Goal: Browse casually: Explore the website without a specific task or goal

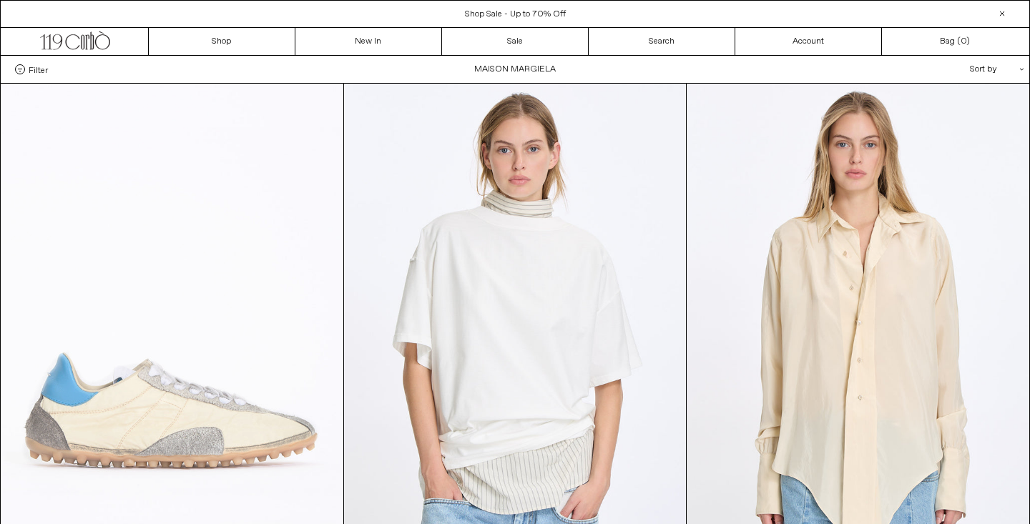
scroll to position [1, 0]
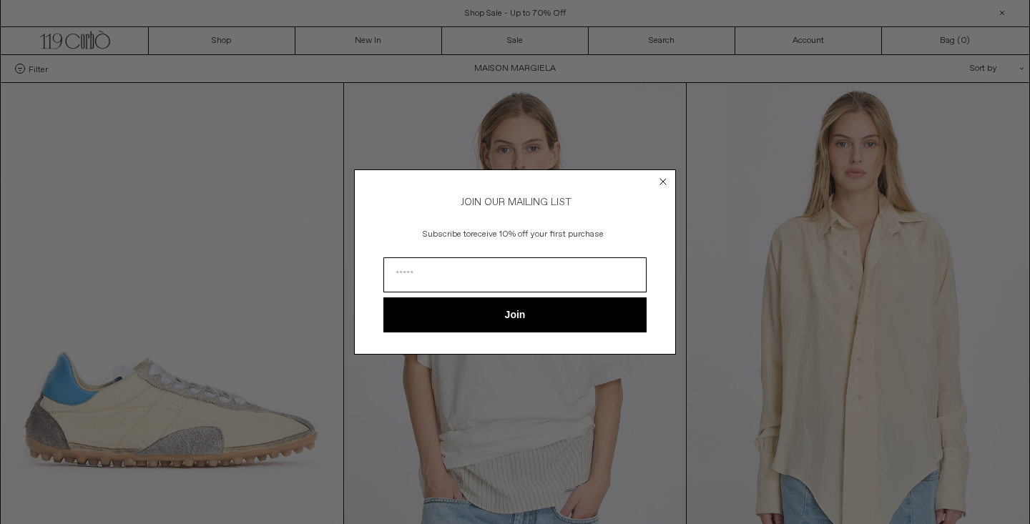
click at [664, 177] on circle "Close dialog" at bounding box center [664, 182] width 14 height 14
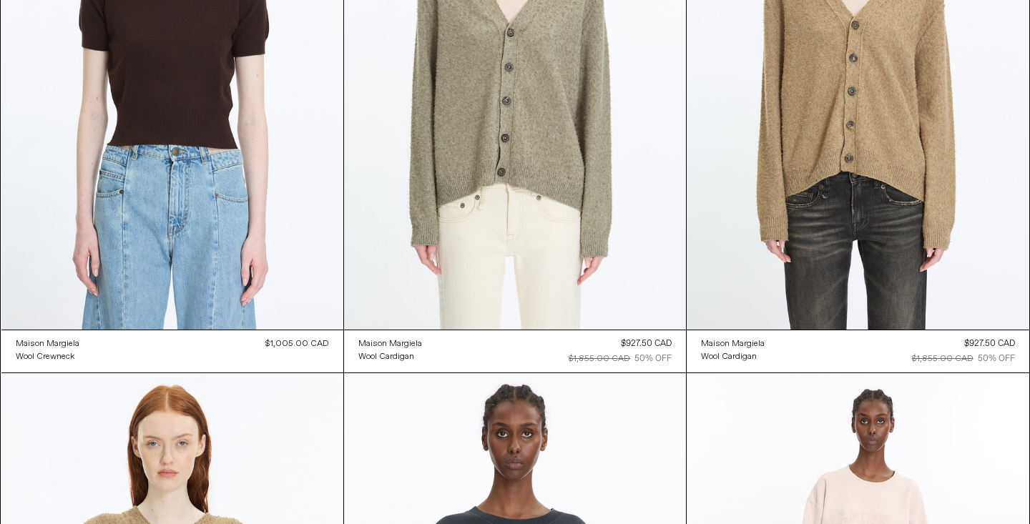
scroll to position [3491, 0]
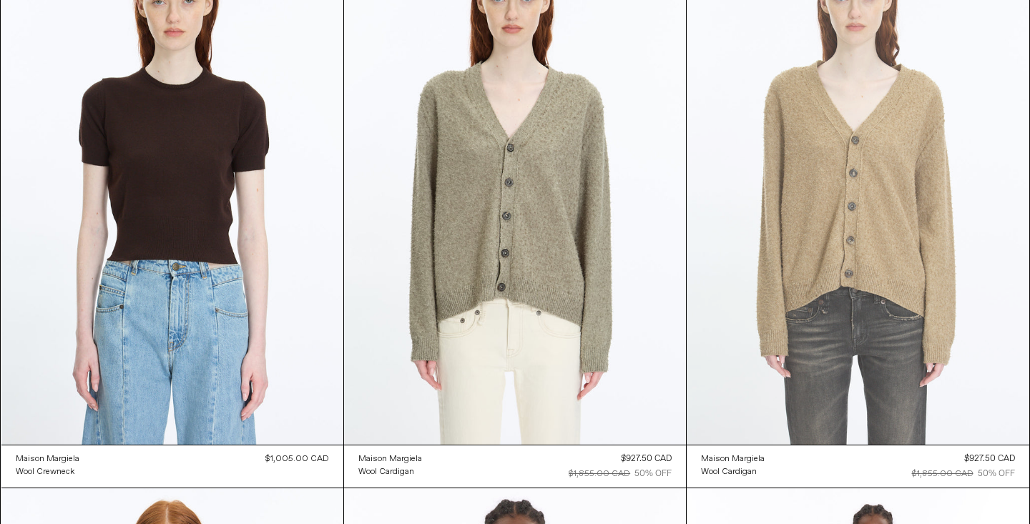
click at [846, 228] on at bounding box center [858, 187] width 342 height 513
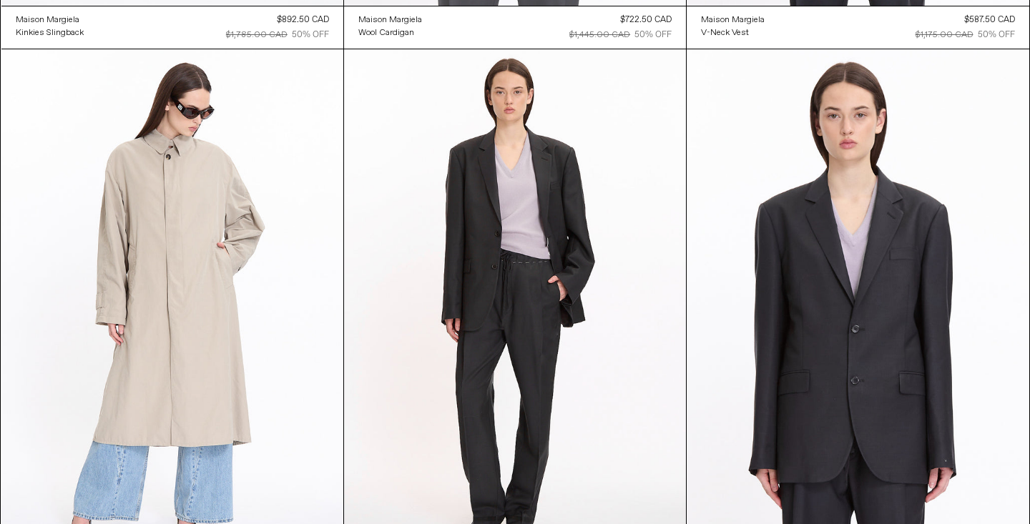
scroll to position [1720, 0]
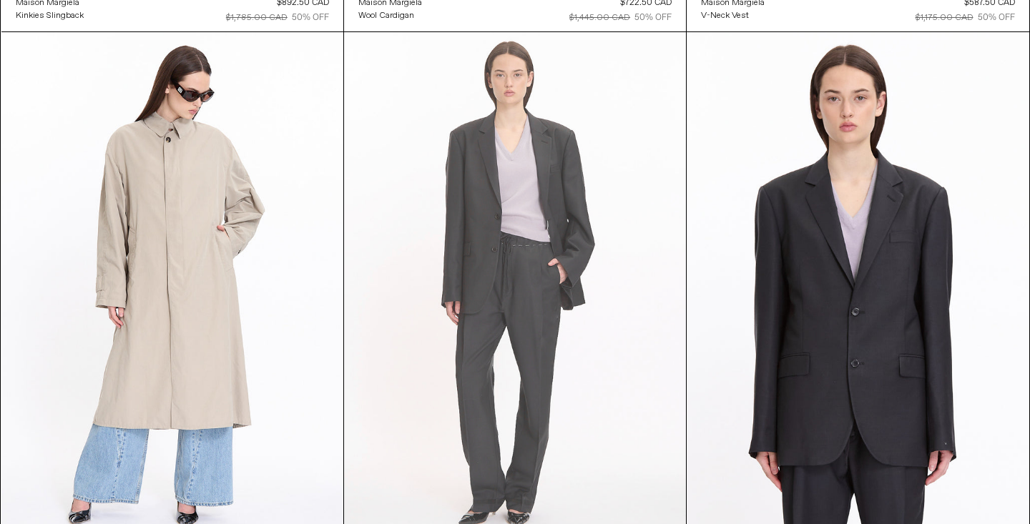
click at [524, 344] on at bounding box center [515, 288] width 342 height 513
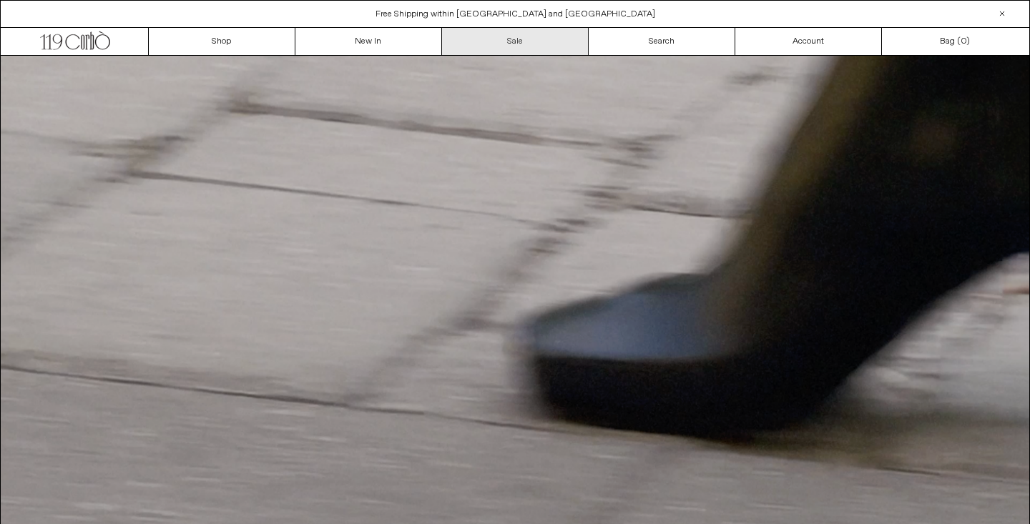
click at [511, 38] on link "Sale" at bounding box center [515, 41] width 147 height 27
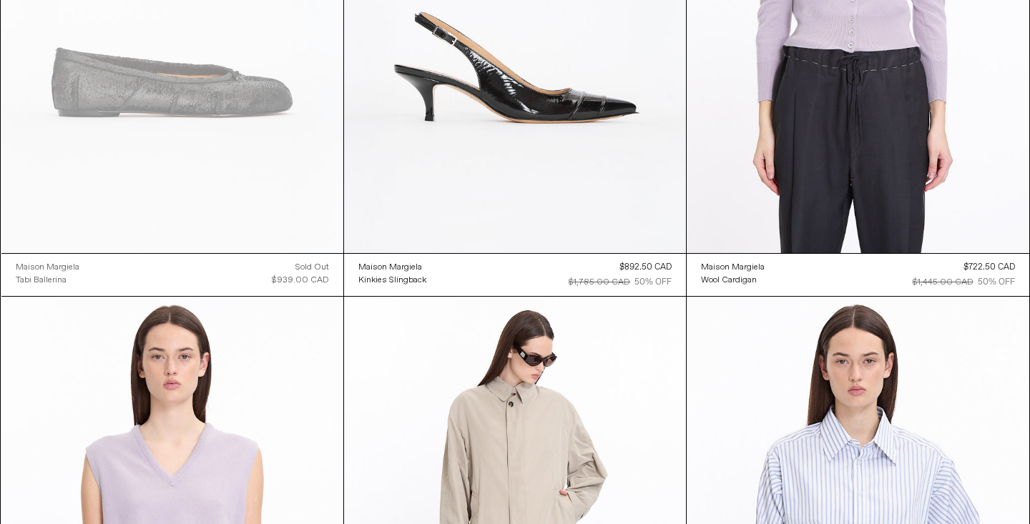
scroll to position [5921, 0]
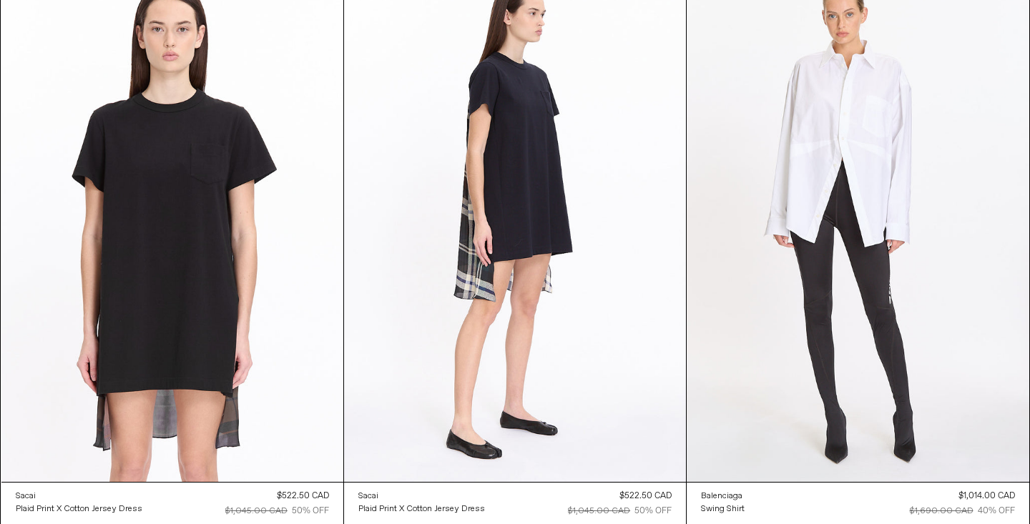
scroll to position [7391, 0]
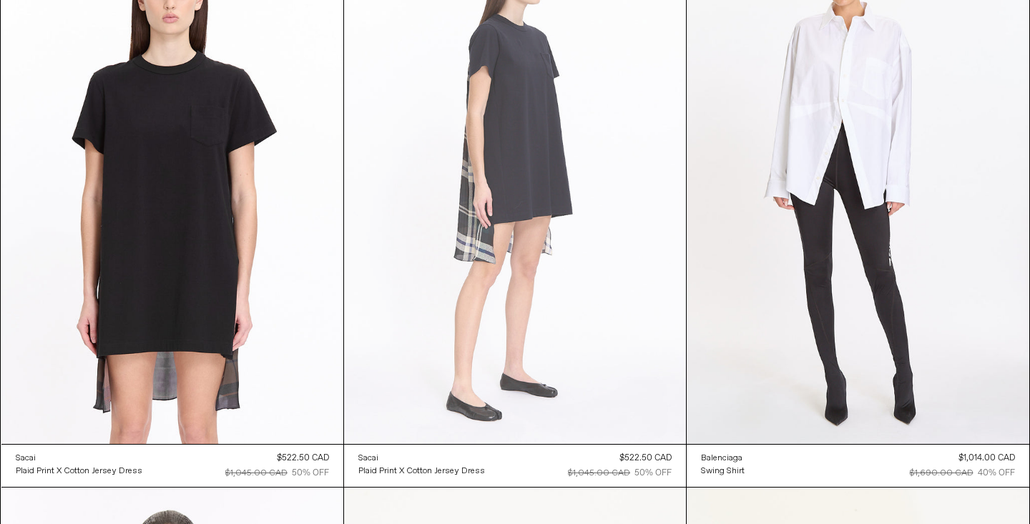
click at [535, 184] on at bounding box center [515, 187] width 342 height 513
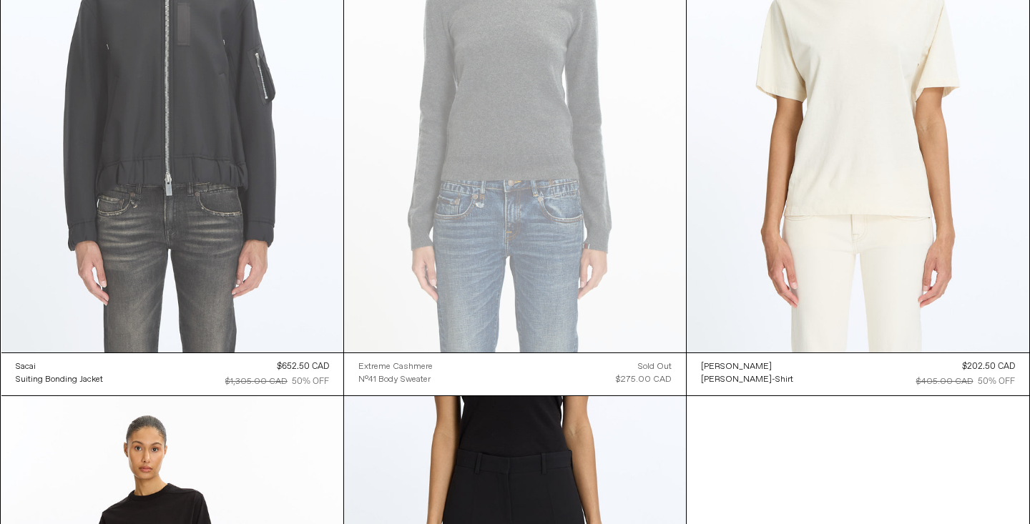
scroll to position [16929, 0]
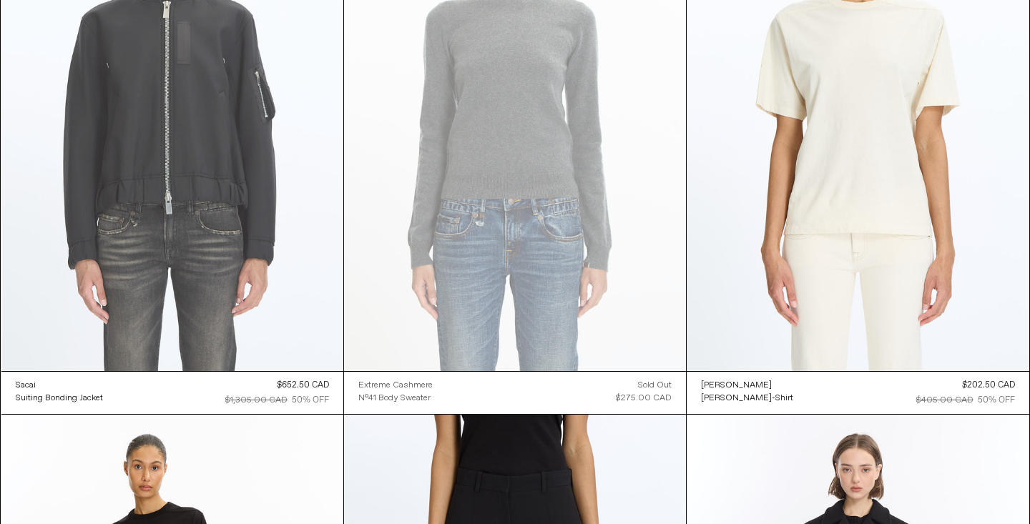
click at [205, 135] on at bounding box center [172, 114] width 342 height 513
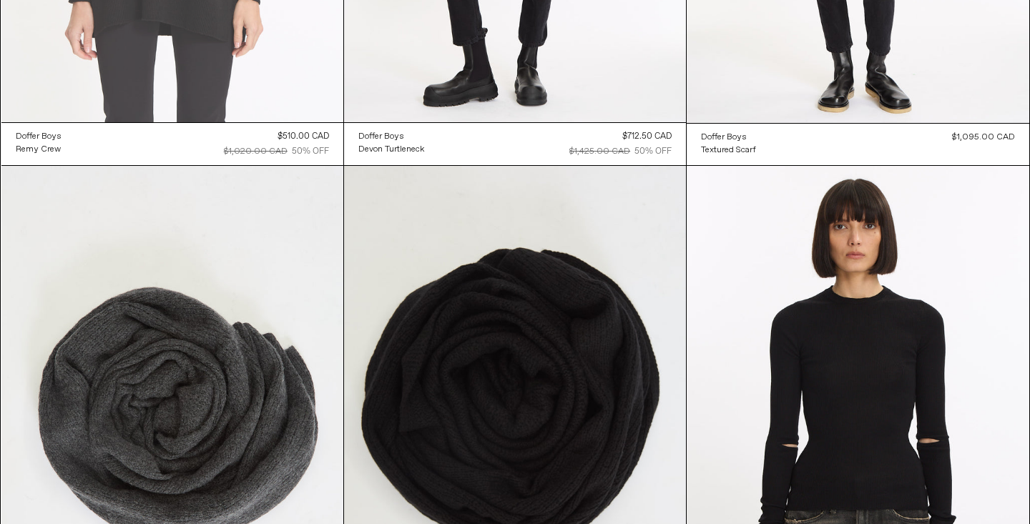
scroll to position [23302, 0]
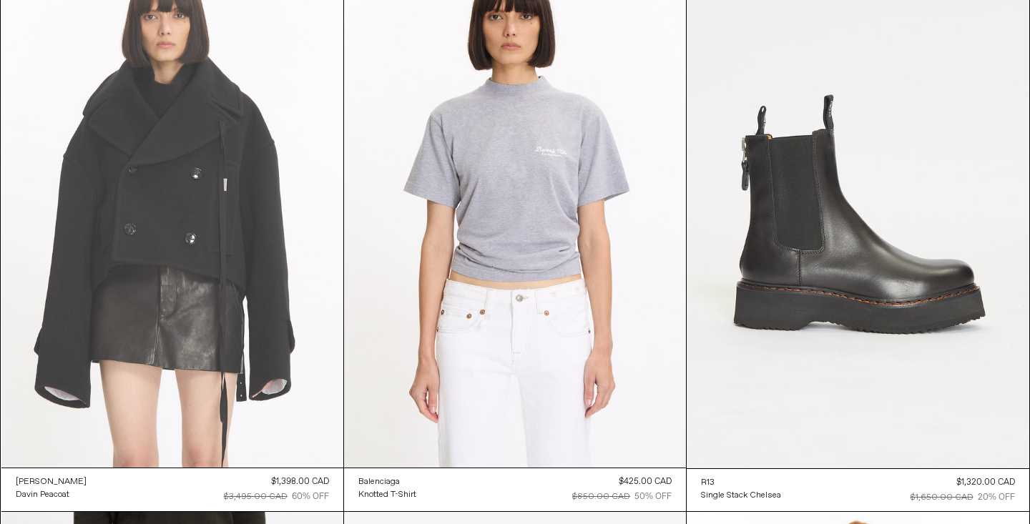
click at [154, 167] on at bounding box center [172, 211] width 342 height 513
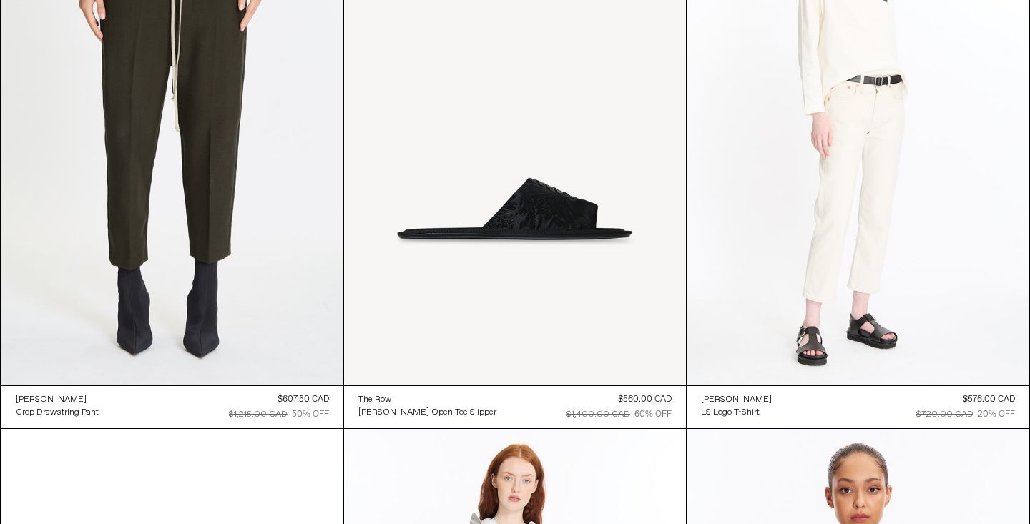
scroll to position [24711, 0]
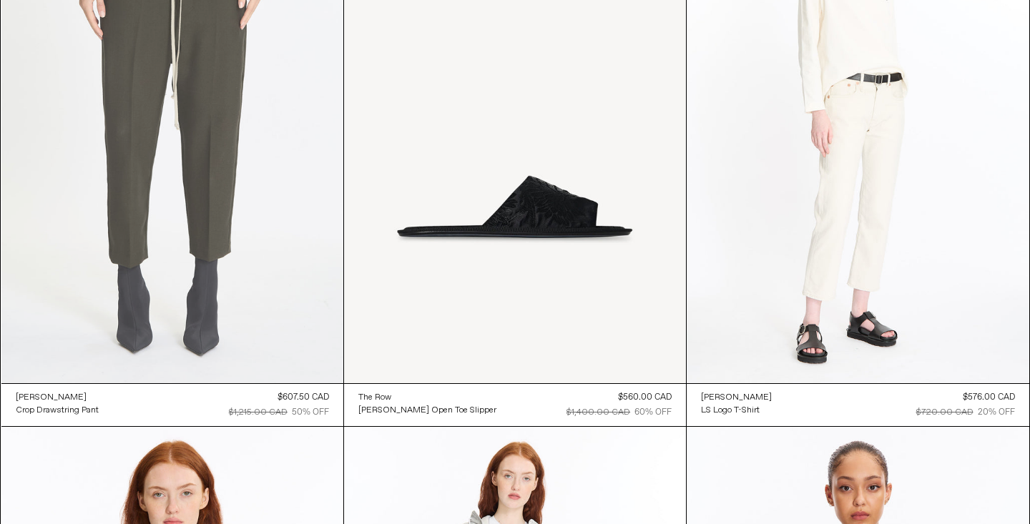
click at [202, 135] on at bounding box center [172, 127] width 342 height 513
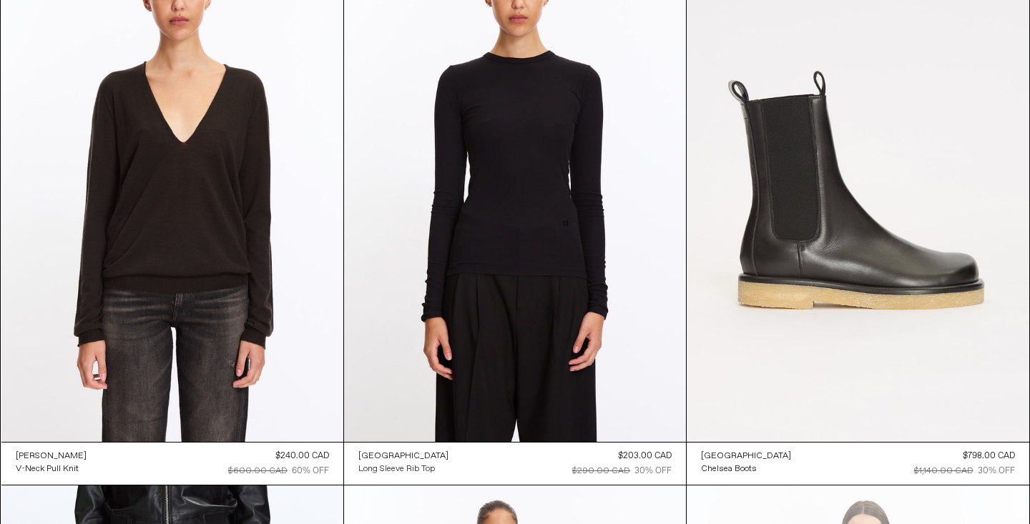
scroll to position [25765, 0]
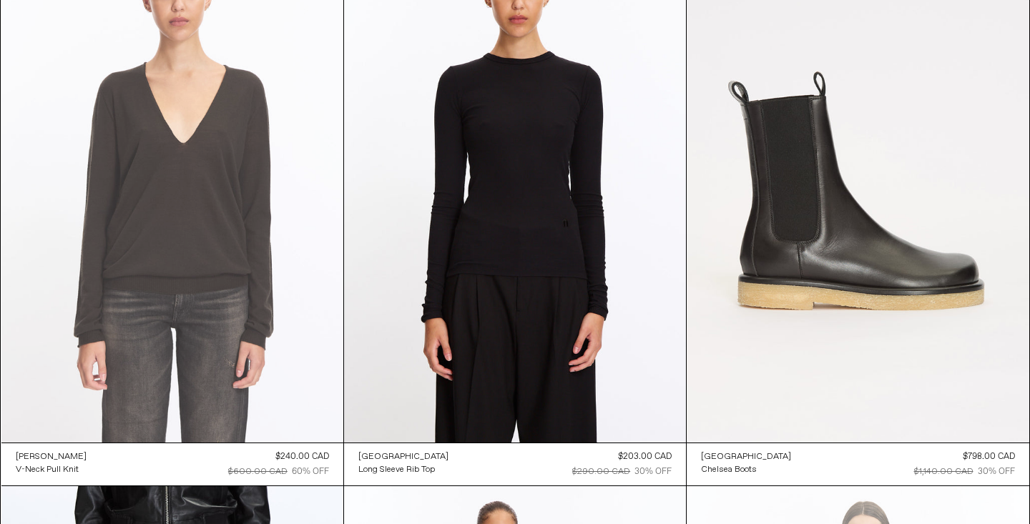
click at [182, 244] on at bounding box center [172, 186] width 342 height 513
click at [197, 260] on at bounding box center [172, 186] width 342 height 513
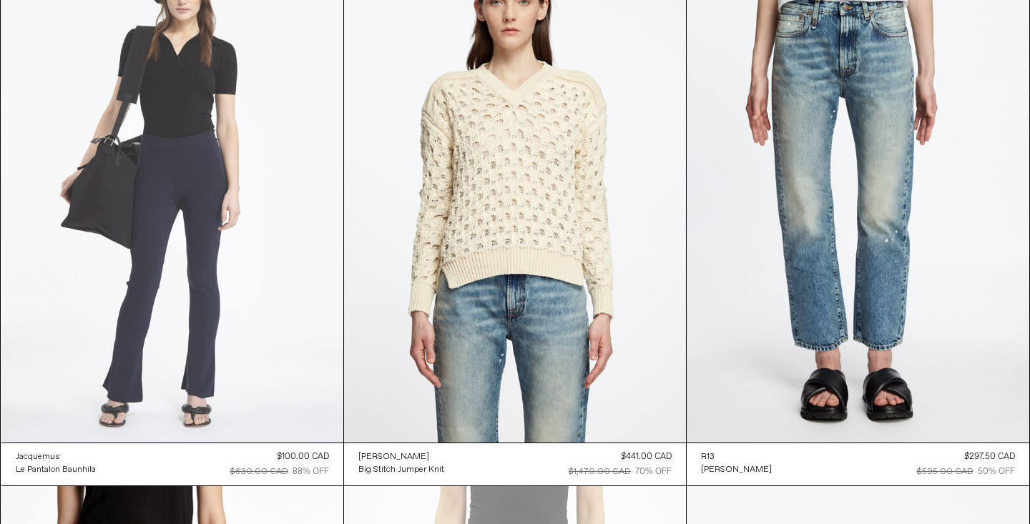
scroll to position [45808, 0]
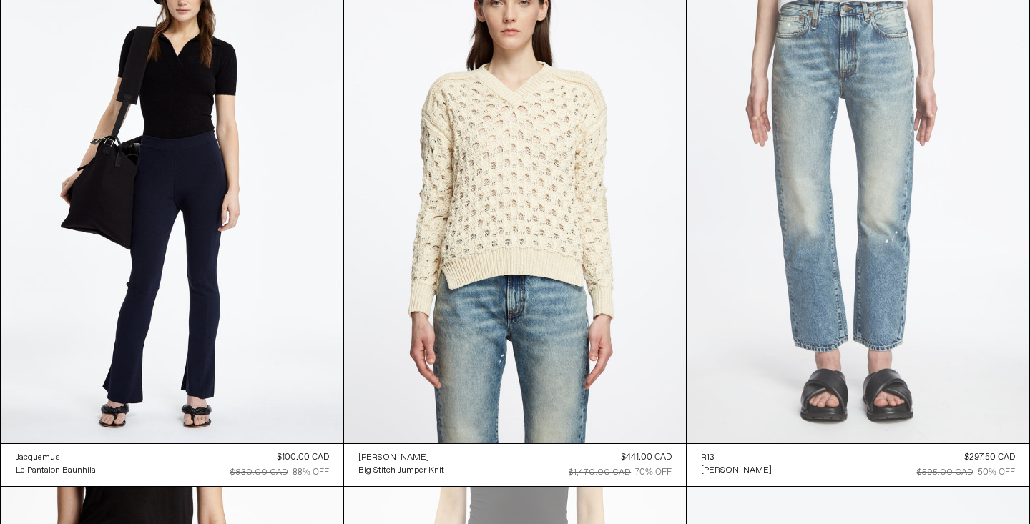
click at [785, 205] on at bounding box center [858, 186] width 342 height 513
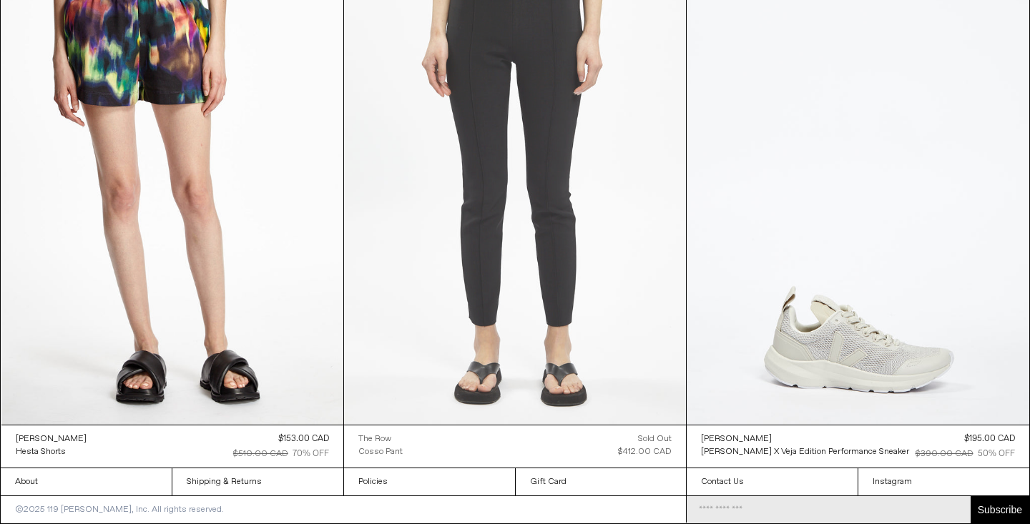
scroll to position [46383, 0]
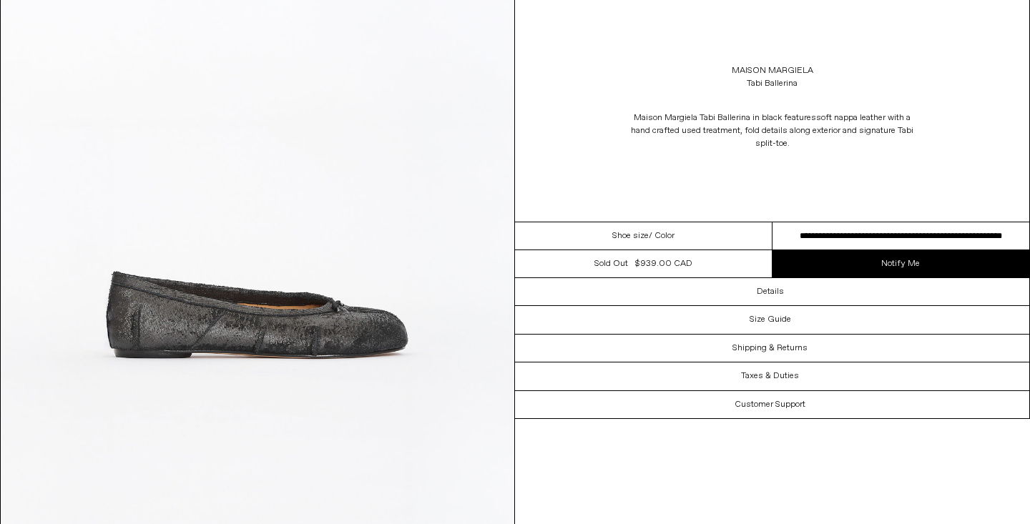
scroll to position [200, 0]
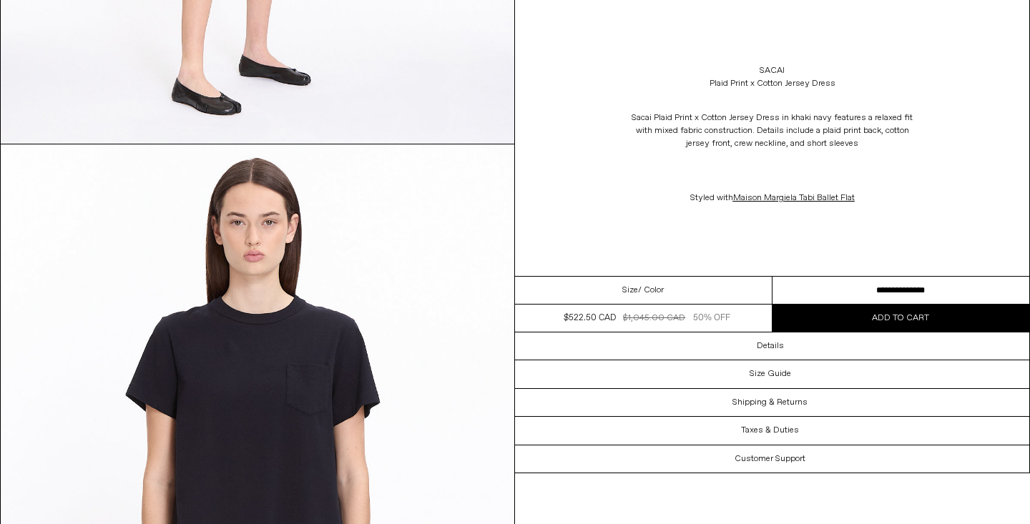
scroll to position [603, 0]
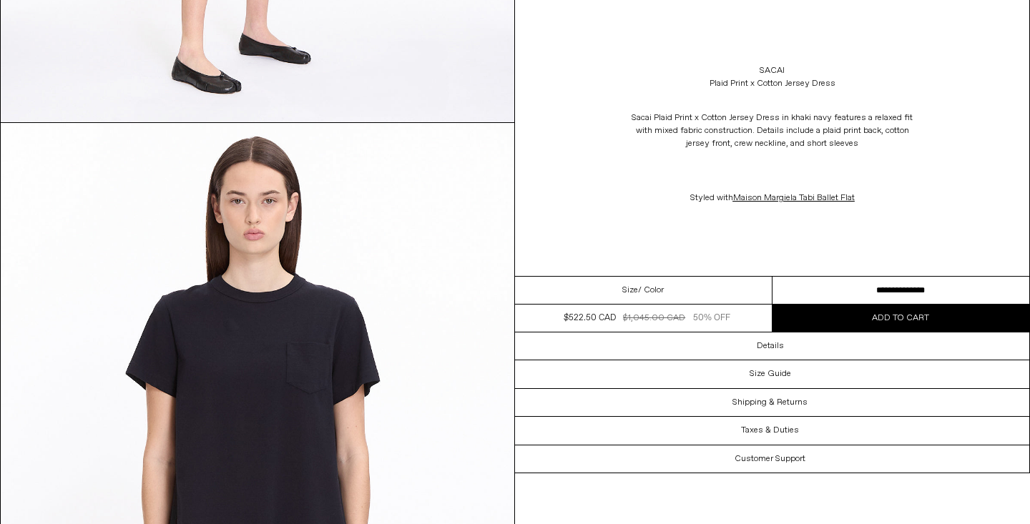
click at [261, 336] on img at bounding box center [257, 444] width 513 height 642
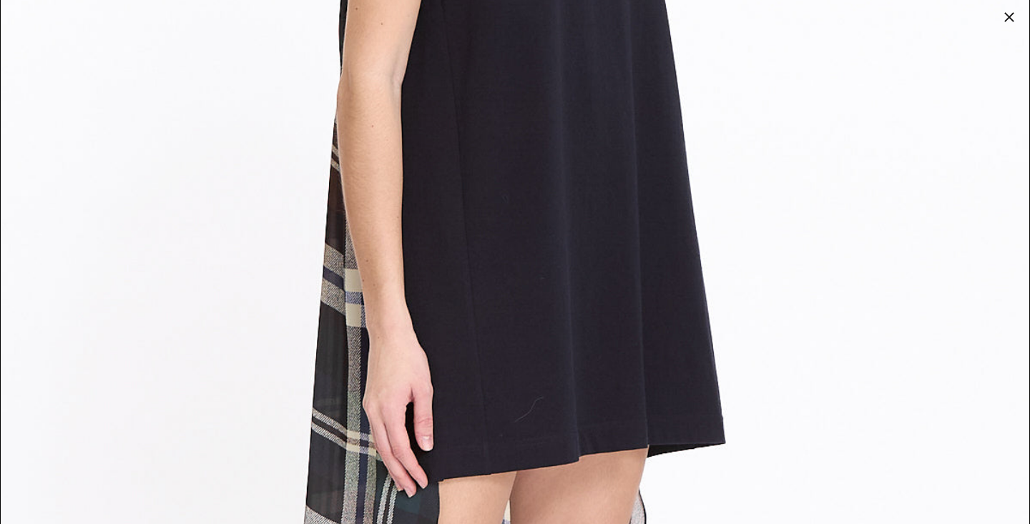
scroll to position [2891, 0]
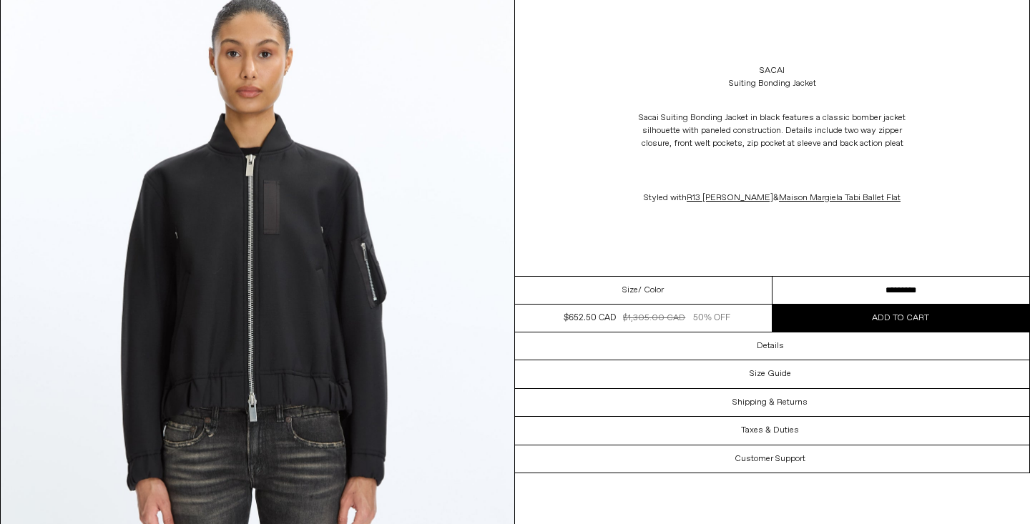
scroll to position [112, 0]
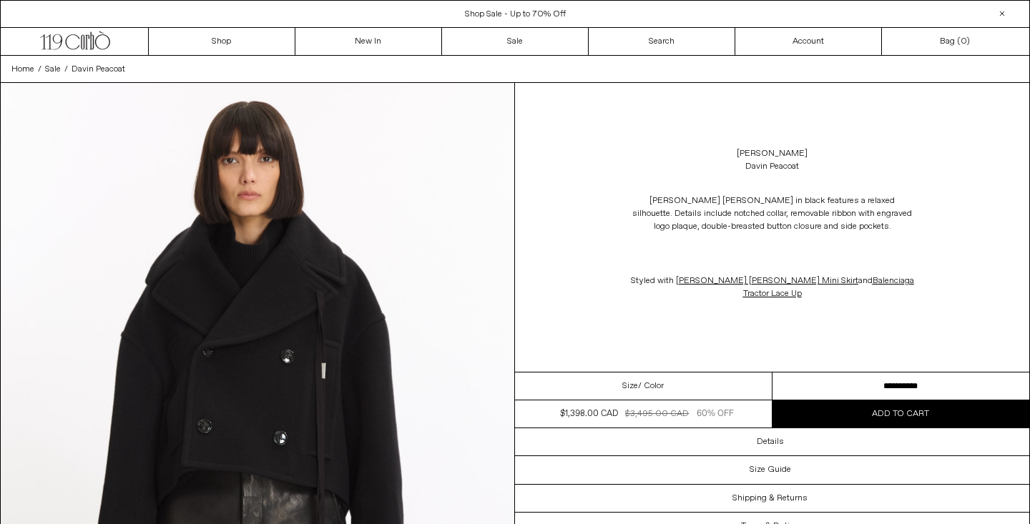
click at [130, 4] on div "Shop Sale - Up to 70% Off Free Shipping within [GEOGRAPHIC_DATA] and [GEOGRAPHI…" at bounding box center [515, 13] width 1030 height 27
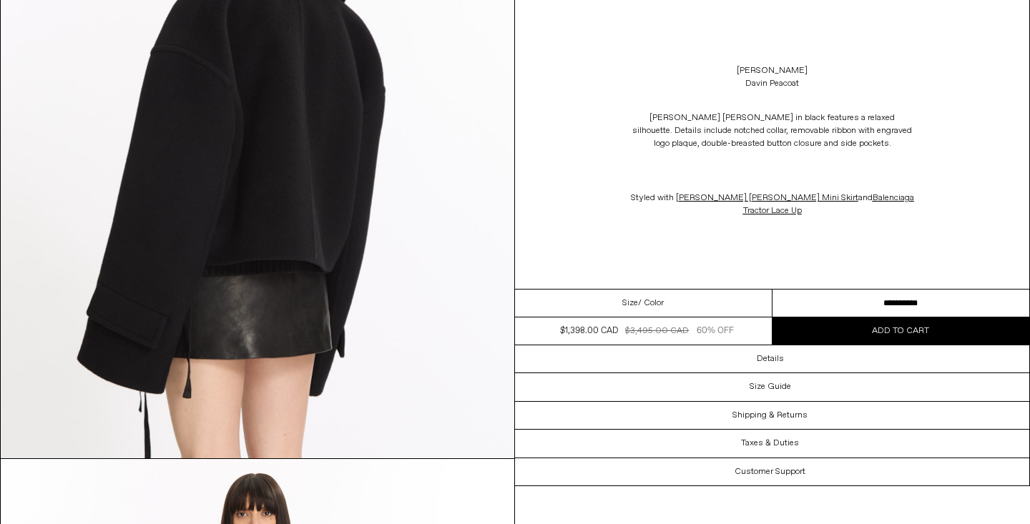
scroll to position [2062, 0]
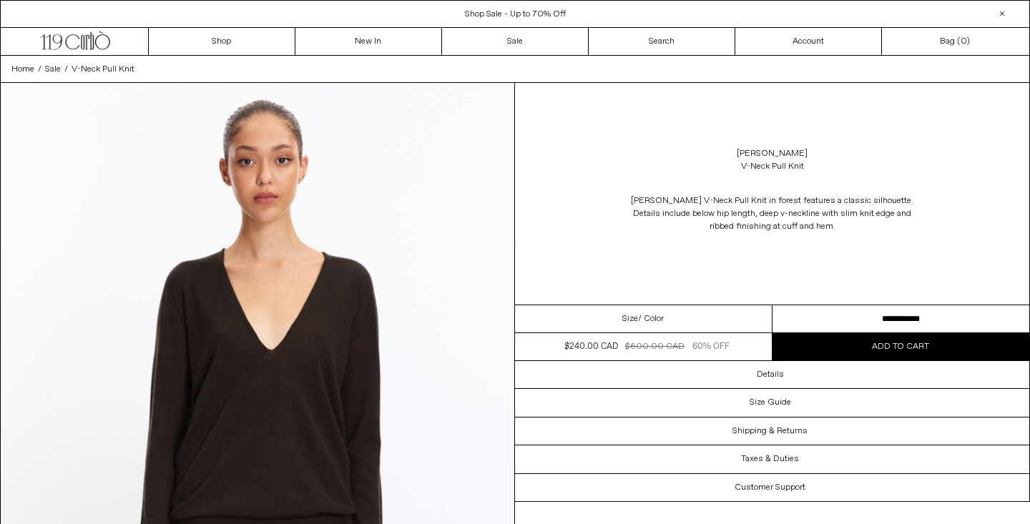
click at [323, 342] on img at bounding box center [257, 404] width 513 height 642
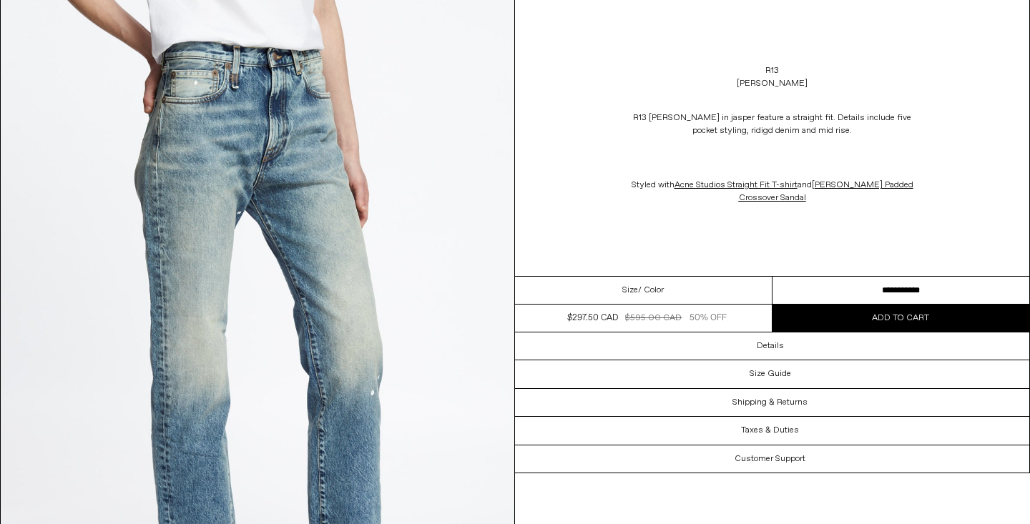
scroll to position [691, 0]
